Goal: Find specific page/section: Find specific page/section

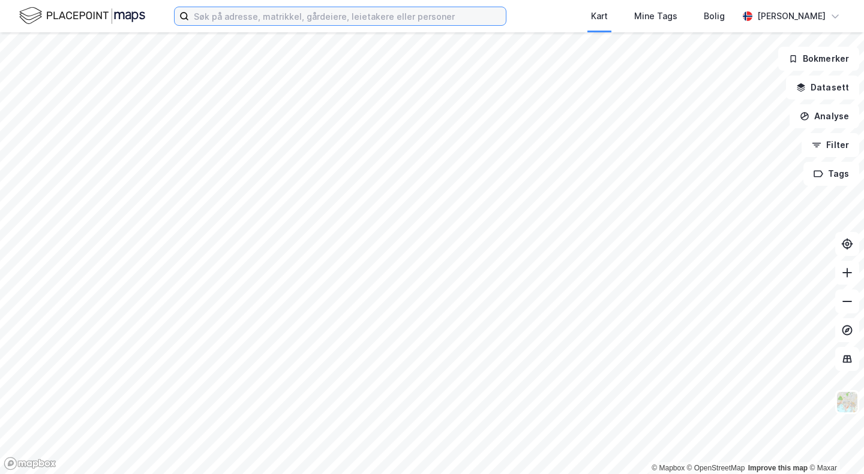
click at [353, 16] on input at bounding box center [347, 16] width 317 height 18
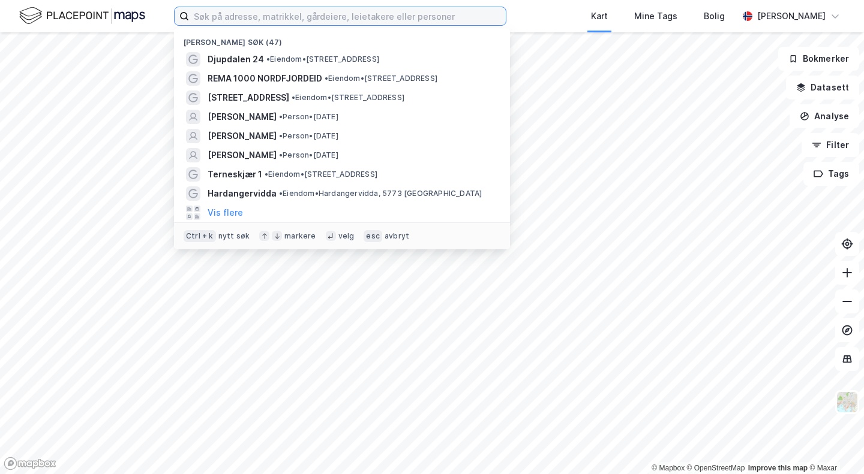
click at [287, 13] on input at bounding box center [347, 16] width 317 height 18
paste input "KIWI HOMMERSÅK"
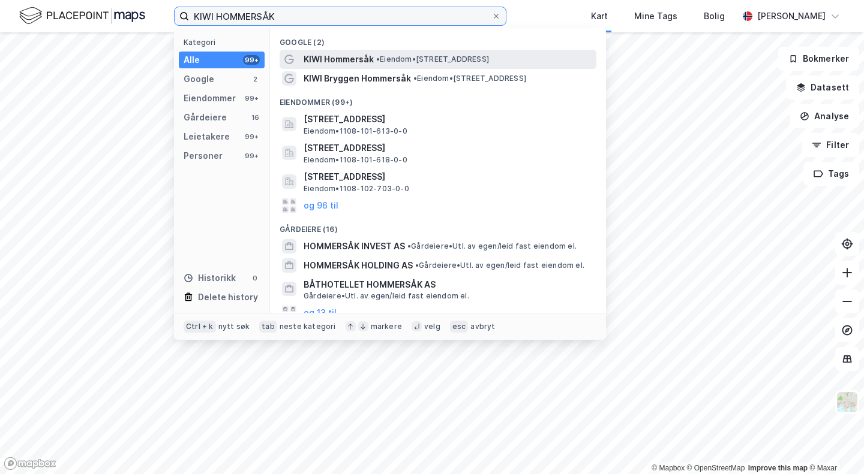
type input "KIWI HOMMERSÅK"
click at [334, 57] on span "KIWI Hommersåk" at bounding box center [338, 59] width 70 height 14
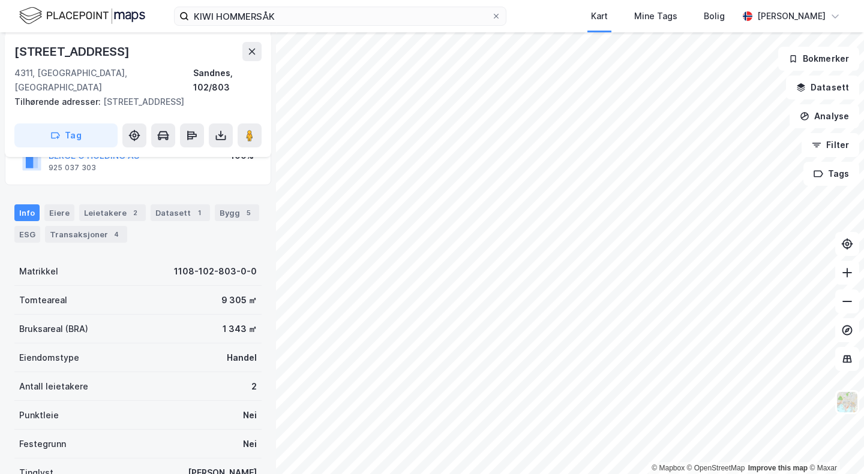
scroll to position [264, 0]
